Goal: Transaction & Acquisition: Purchase product/service

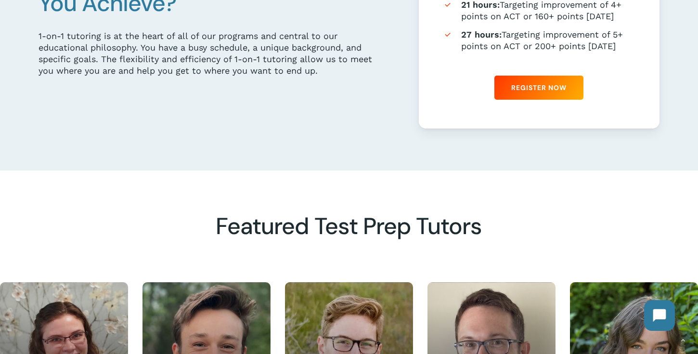
scroll to position [701, 0]
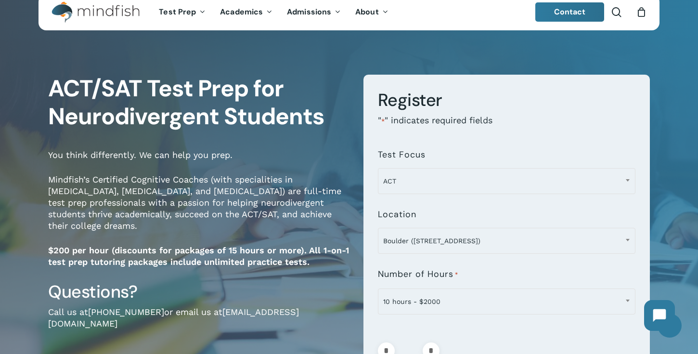
scroll to position [20, 0]
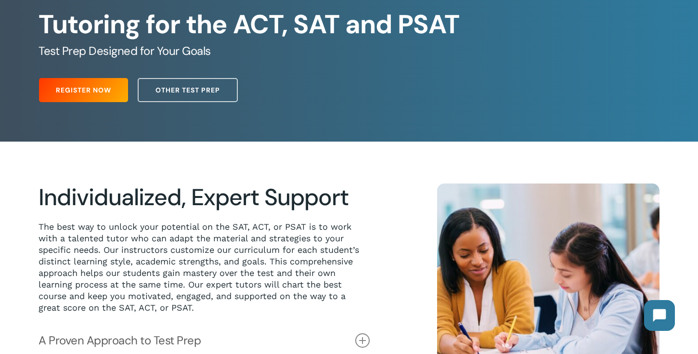
scroll to position [98, 0]
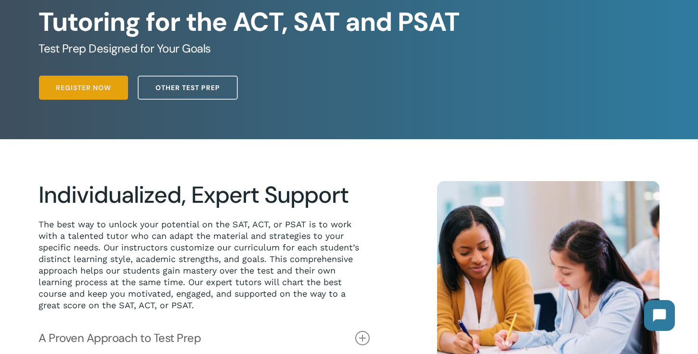
click at [93, 89] on span "Register Now" at bounding box center [83, 88] width 55 height 10
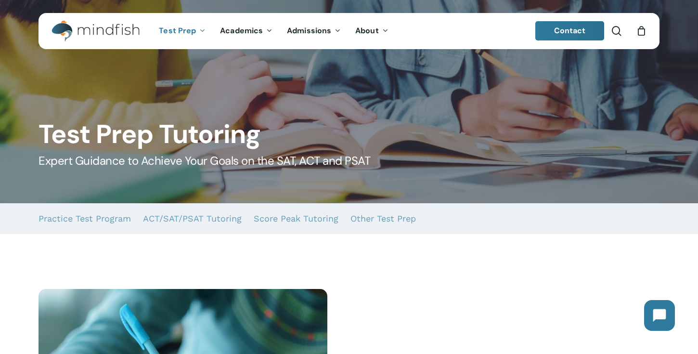
click at [190, 32] on span "Test Prep" at bounding box center [177, 30] width 37 height 10
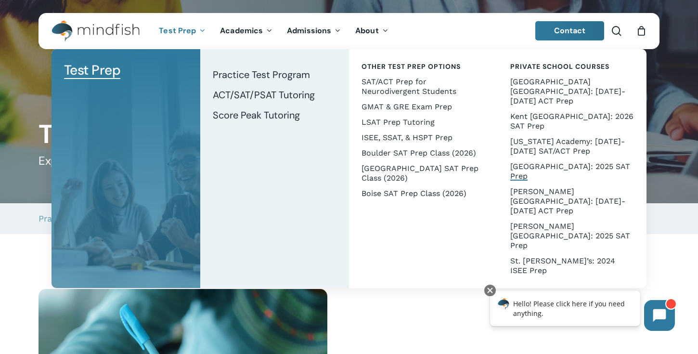
click at [545, 162] on span "[GEOGRAPHIC_DATA]: 2025 SAT Prep" at bounding box center [570, 171] width 120 height 19
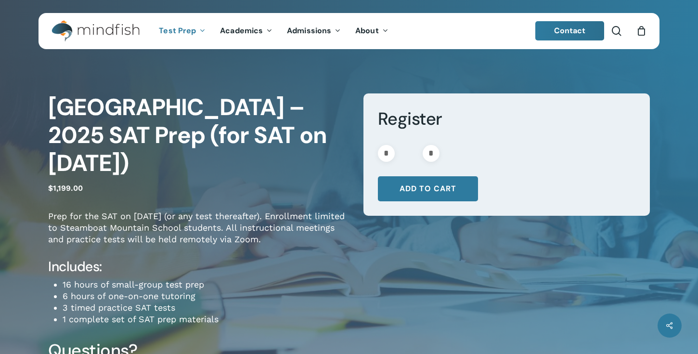
click at [545, 155] on div "* [GEOGRAPHIC_DATA] - 2025 SAT Prep (for SAT on [DATE]) quantity * *" at bounding box center [502, 153] width 248 height 17
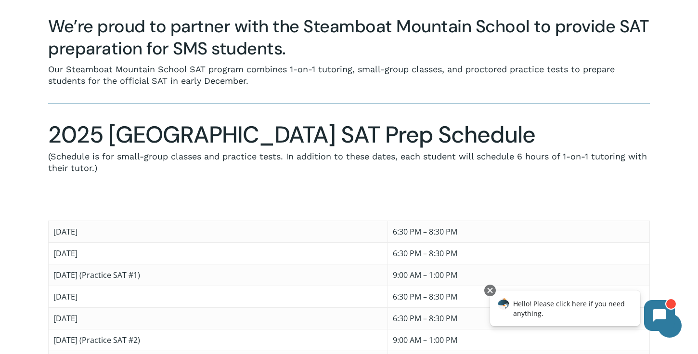
scroll to position [462, 0]
